Goal: Find specific page/section: Find specific page/section

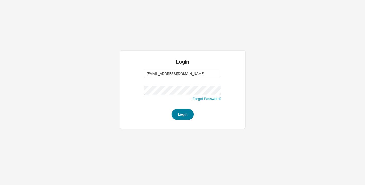
type input "abe@homeandstone.com"
click at [181, 115] on button "Login" at bounding box center [182, 114] width 22 height 11
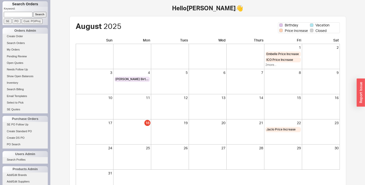
scroll to position [42, 0]
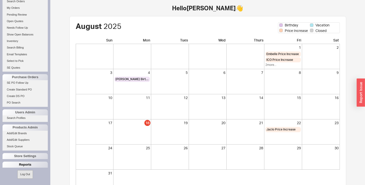
click at [18, 165] on div "Reports" at bounding box center [25, 165] width 45 height 6
click at [19, 178] on link "Total Sales Reports" at bounding box center [25, 176] width 45 height 5
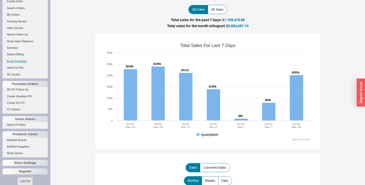
scroll to position [42, 0]
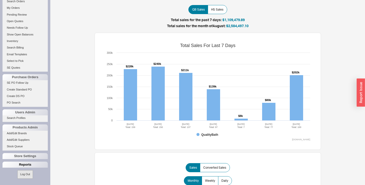
click at [26, 166] on div "Reports" at bounding box center [25, 165] width 45 height 6
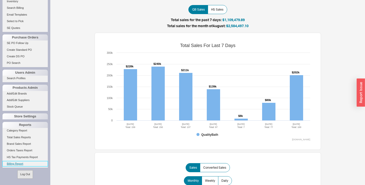
click at [13, 162] on link "Billing Report" at bounding box center [25, 163] width 45 height 5
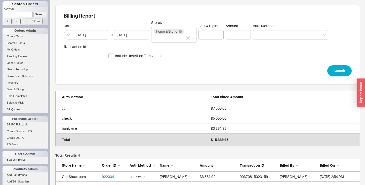
scroll to position [78, 304]
